Goal: Find specific page/section: Find specific page/section

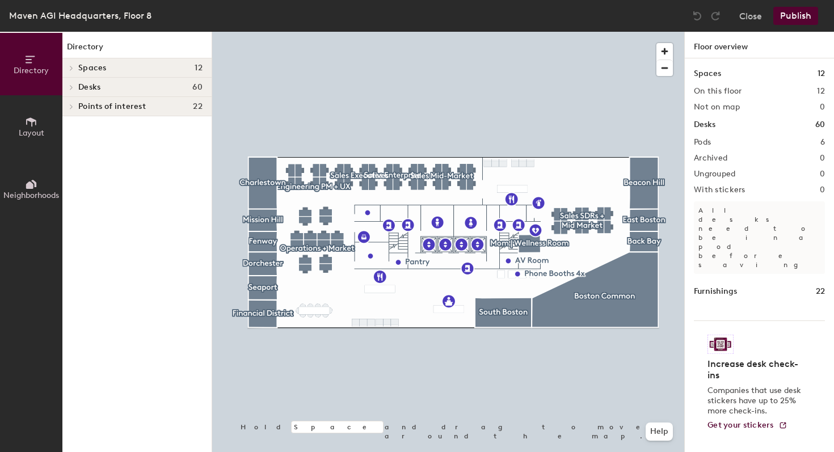
click at [109, 85] on h4 "Desks 60" at bounding box center [140, 87] width 124 height 9
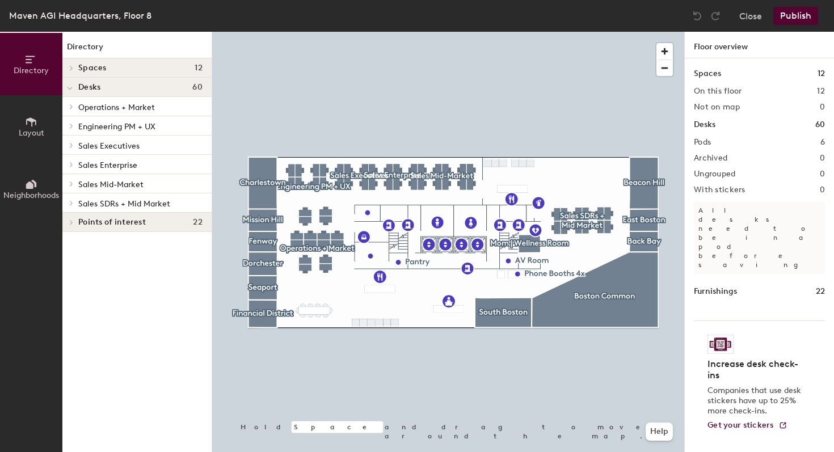
click at [108, 107] on span "Operations + Market" at bounding box center [116, 108] width 77 height 10
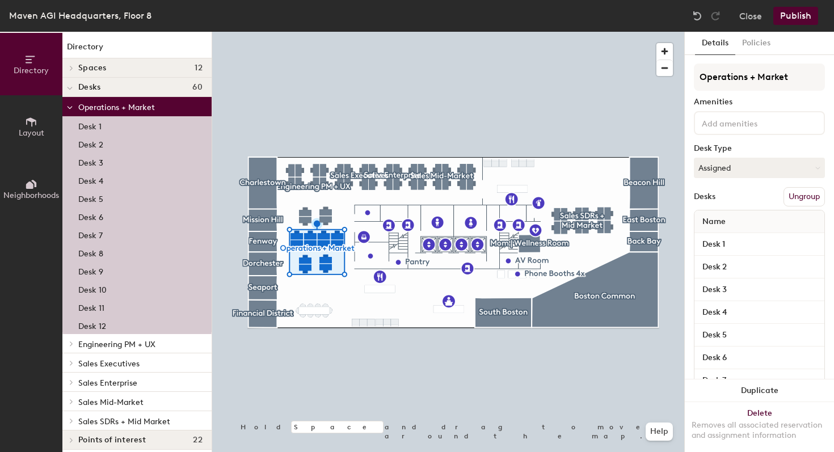
click at [95, 126] on p "Desk 1" at bounding box center [89, 125] width 23 height 13
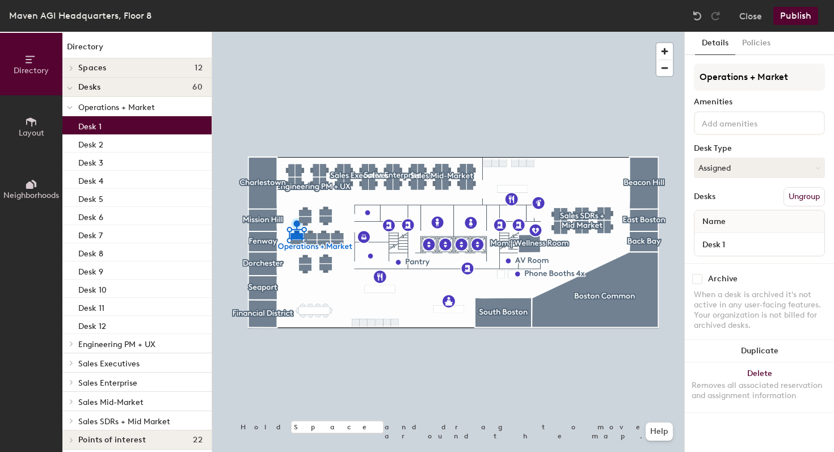
click at [720, 224] on span "Name" at bounding box center [714, 222] width 35 height 20
click at [145, 353] on div "Engineering PM + UX" at bounding box center [136, 343] width 149 height 19
click at [136, 346] on span "Engineering PM + UX" at bounding box center [116, 345] width 77 height 10
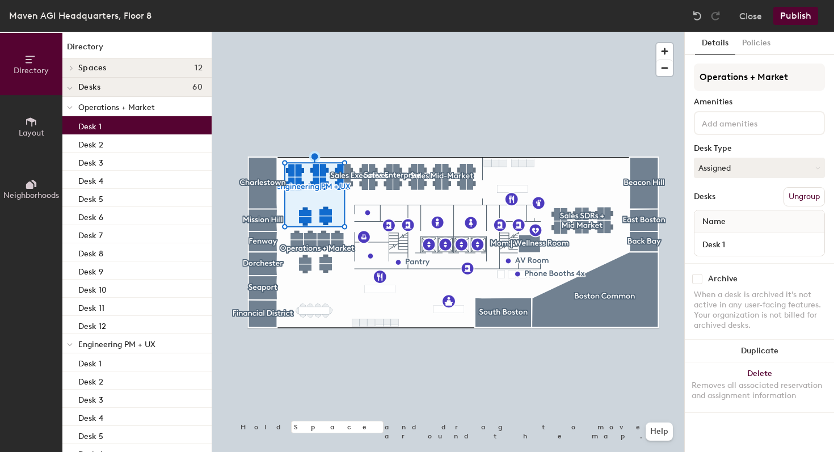
click at [104, 129] on div "Desk 1" at bounding box center [136, 125] width 149 height 18
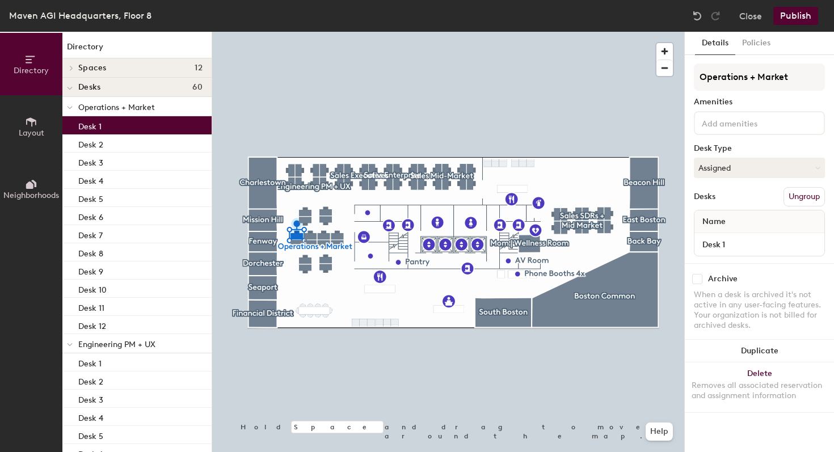
click at [70, 110] on icon at bounding box center [70, 108] width 6 height 5
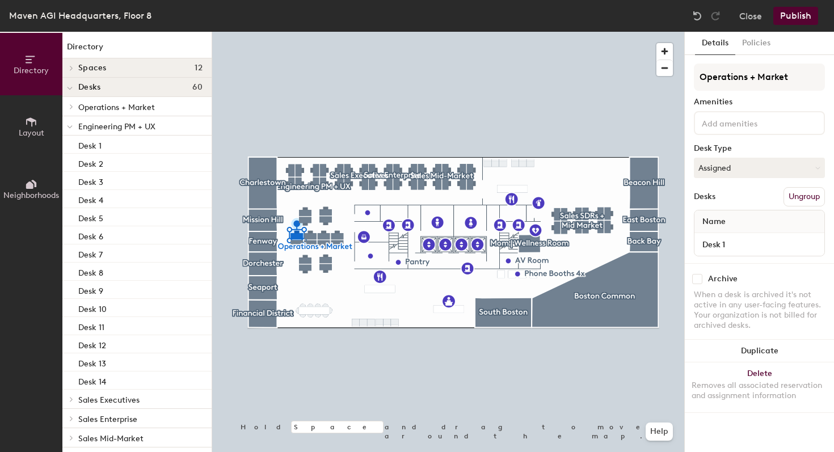
click at [69, 125] on icon at bounding box center [70, 127] width 6 height 5
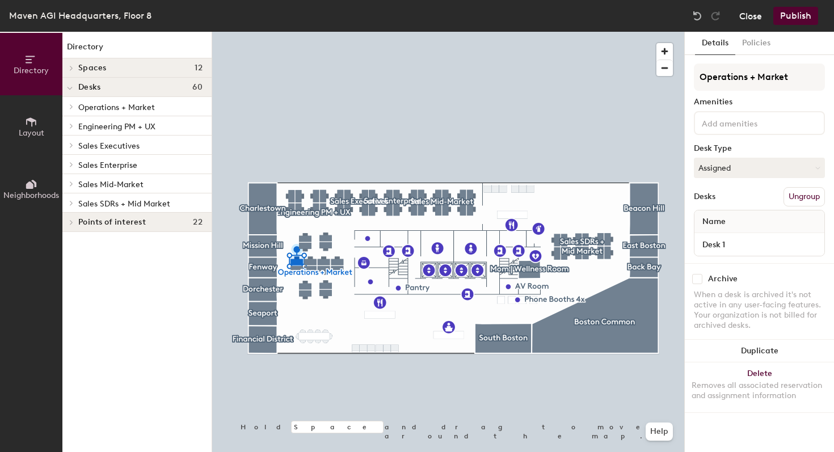
click at [762, 15] on button "Close" at bounding box center [751, 16] width 23 height 18
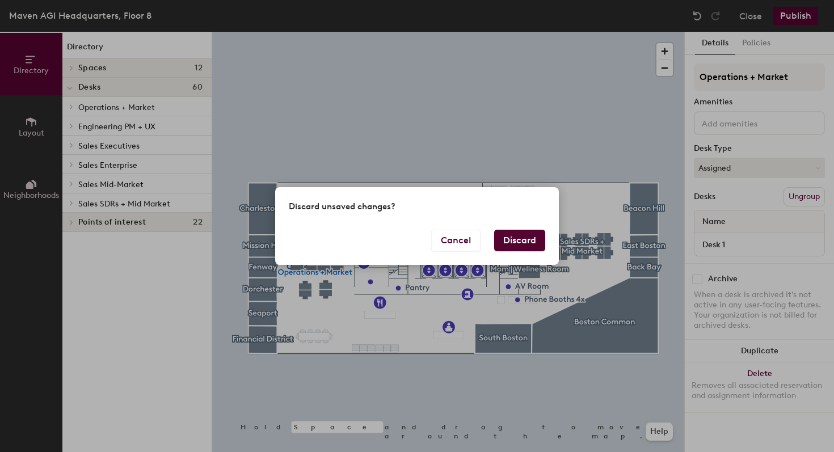
click at [523, 243] on button "Discard" at bounding box center [519, 241] width 51 height 22
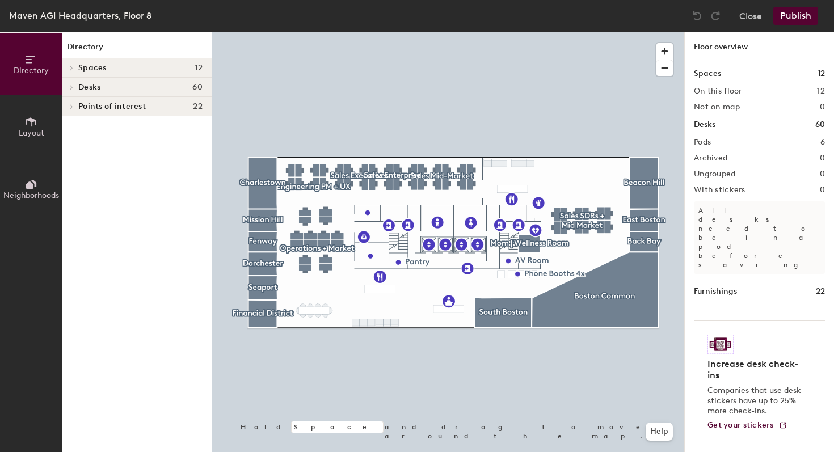
click at [138, 89] on h4 "Desks 60" at bounding box center [140, 87] width 124 height 9
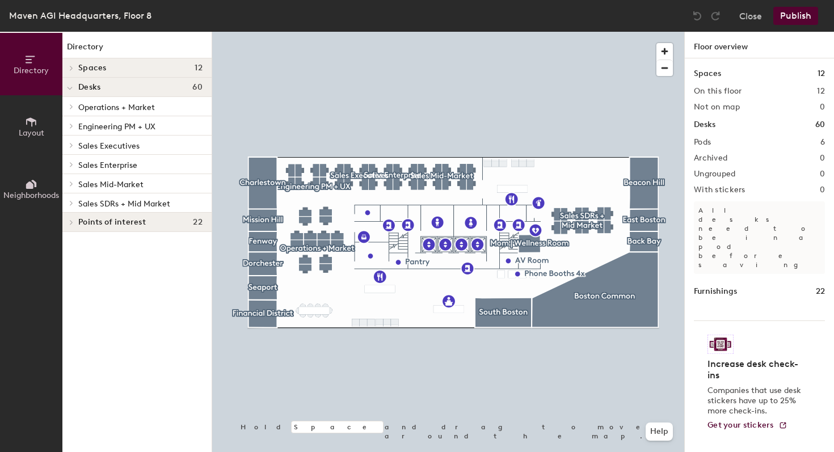
click at [124, 111] on span "Operations + Market" at bounding box center [116, 108] width 77 height 10
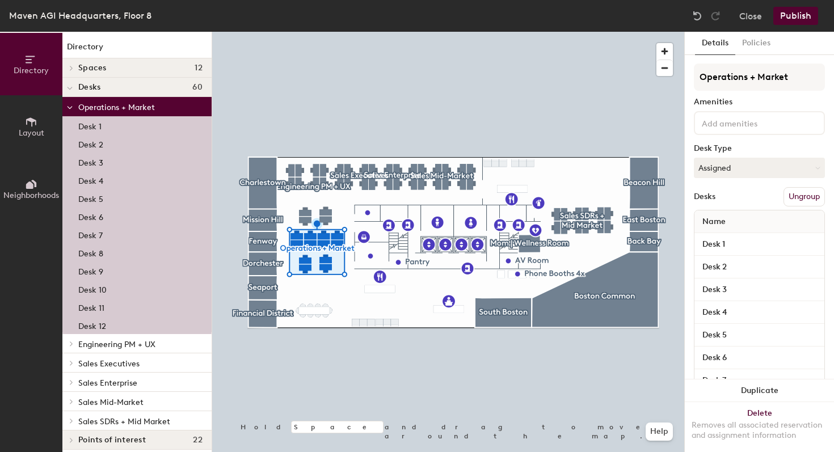
click at [96, 128] on p "Desk 1" at bounding box center [89, 125] width 23 height 13
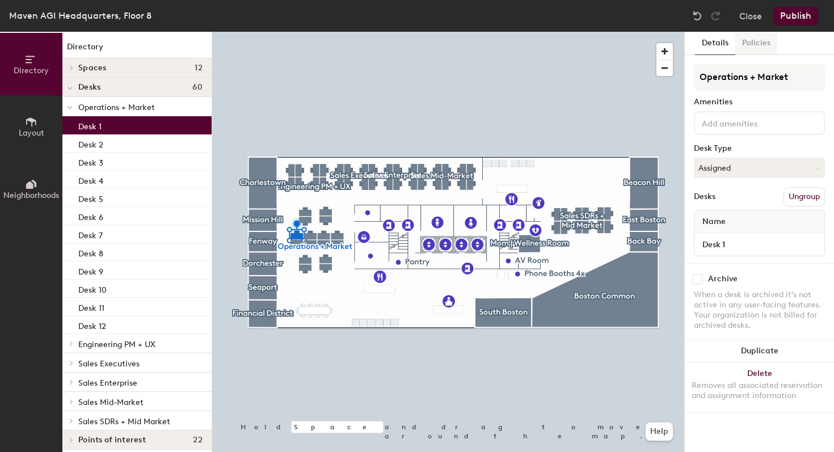
click at [751, 42] on button "Policies" at bounding box center [757, 43] width 42 height 23
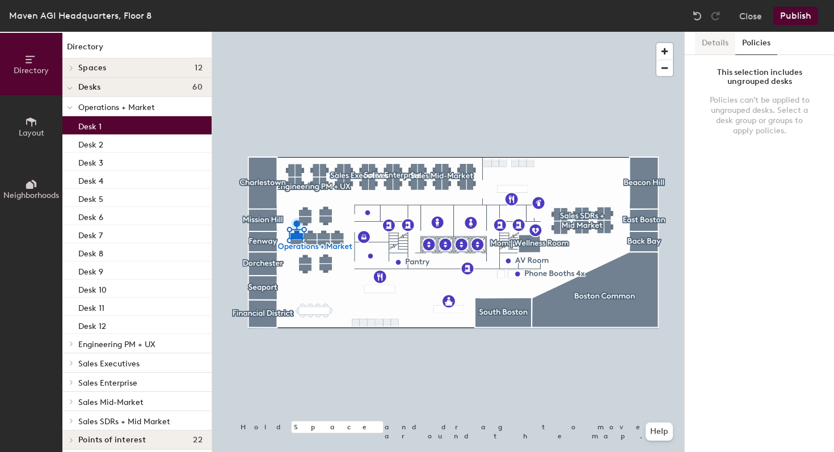
click at [722, 43] on button "Details" at bounding box center [715, 43] width 40 height 23
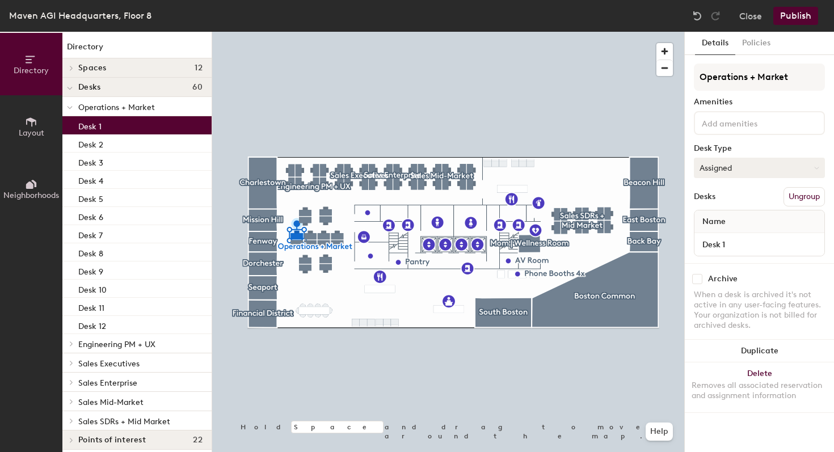
click at [721, 166] on button "Assigned" at bounding box center [759, 168] width 131 height 20
click at [739, 167] on button "Assigned" at bounding box center [759, 168] width 131 height 20
click at [758, 16] on button "Close" at bounding box center [751, 16] width 23 height 18
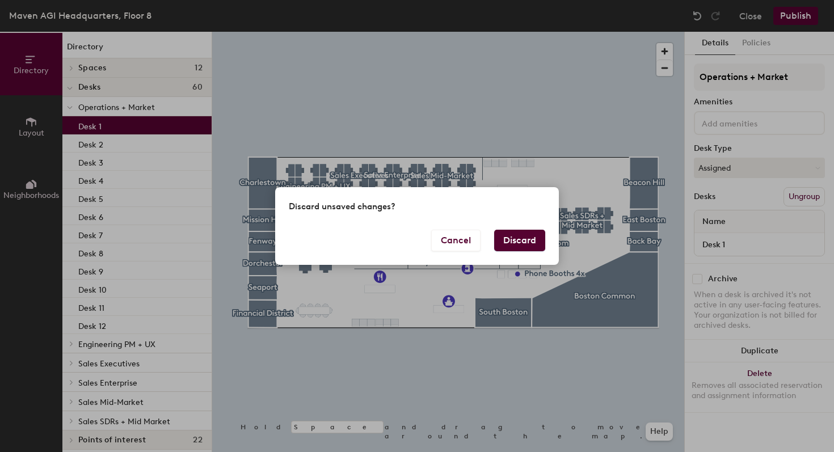
click at [522, 238] on button "Discard" at bounding box center [519, 241] width 51 height 22
